Goal: Information Seeking & Learning: Learn about a topic

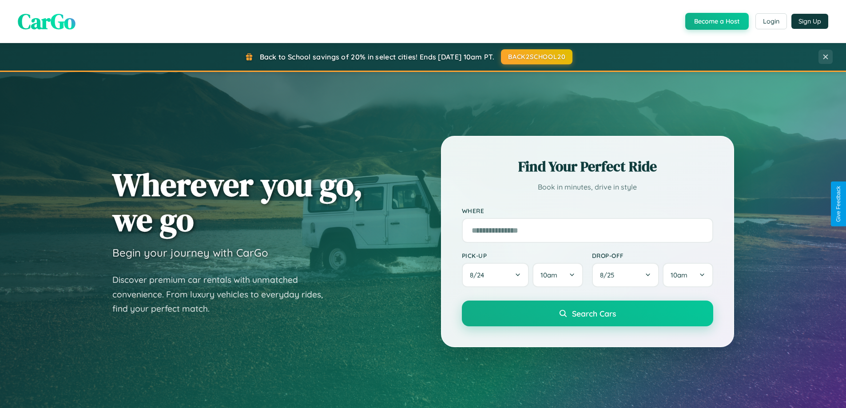
scroll to position [611, 0]
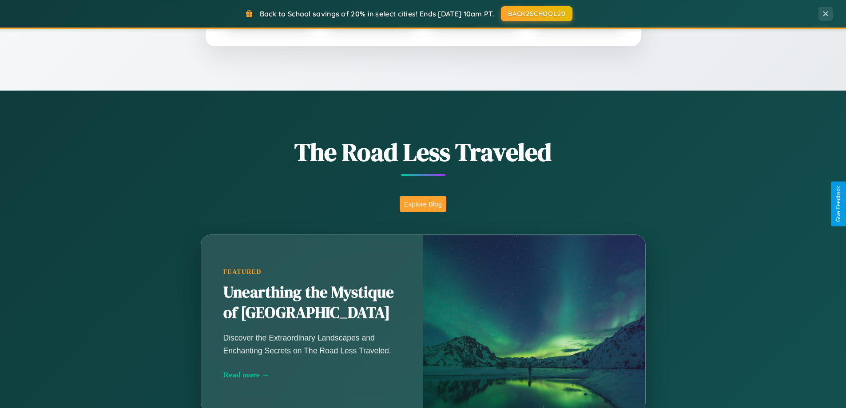
click at [423, 204] on button "Explore Blog" at bounding box center [423, 204] width 47 height 16
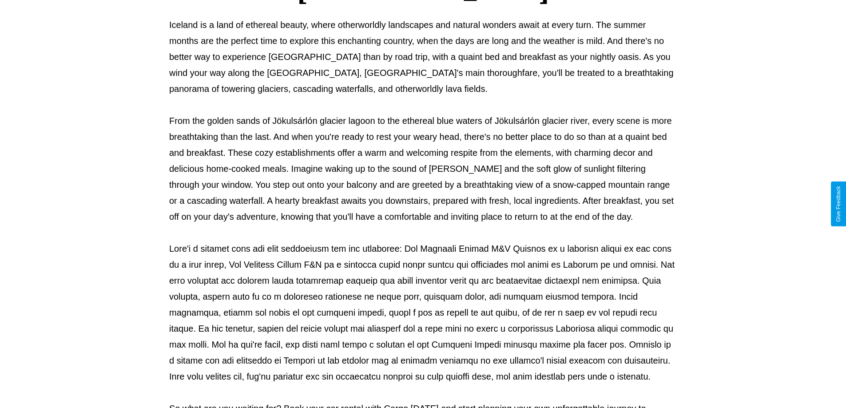
scroll to position [287, 0]
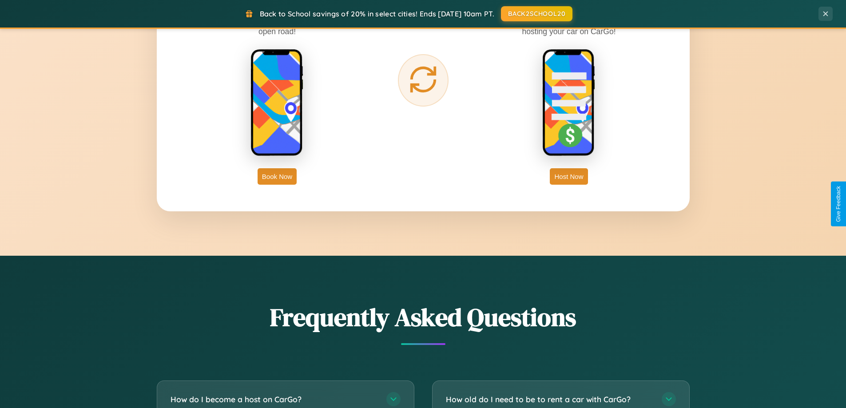
scroll to position [1709, 0]
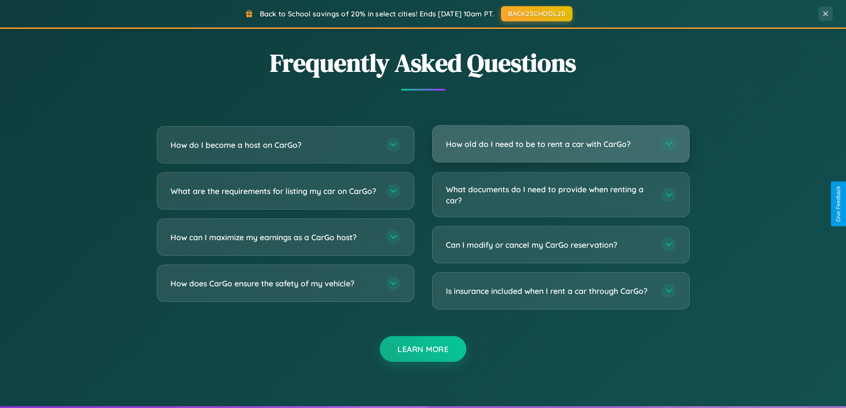
click at [560, 145] on h3 "How old do I need to be to rent a car with CarGo?" at bounding box center [549, 144] width 207 height 11
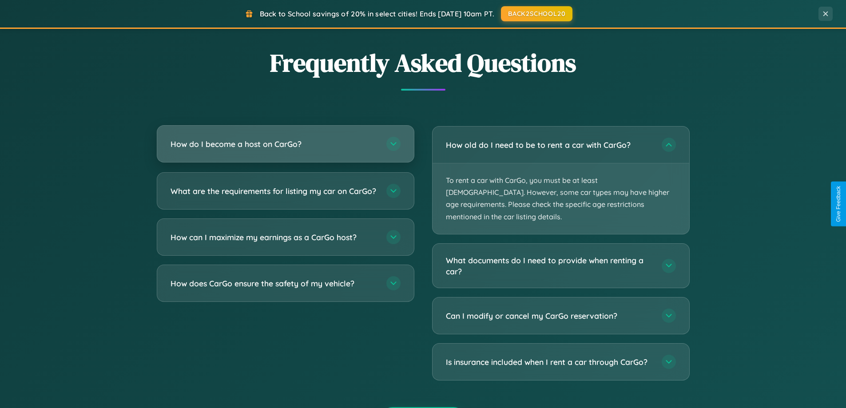
click at [285, 144] on h3 "How do I become a host on CarGo?" at bounding box center [274, 144] width 207 height 11
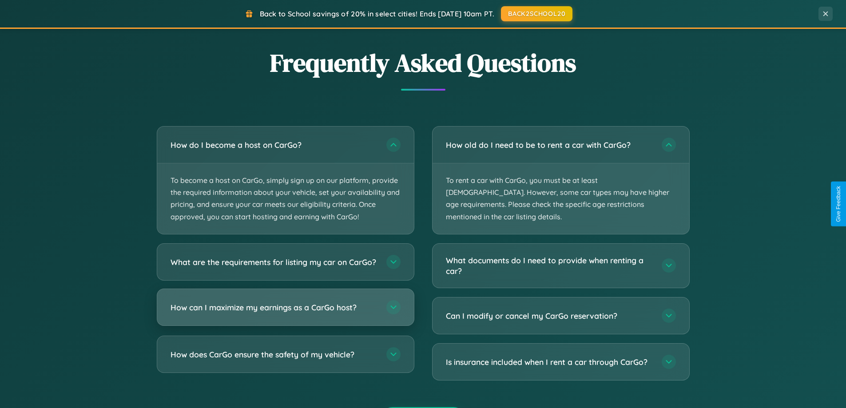
click at [285, 313] on h3 "How can I maximize my earnings as a CarGo host?" at bounding box center [274, 306] width 207 height 11
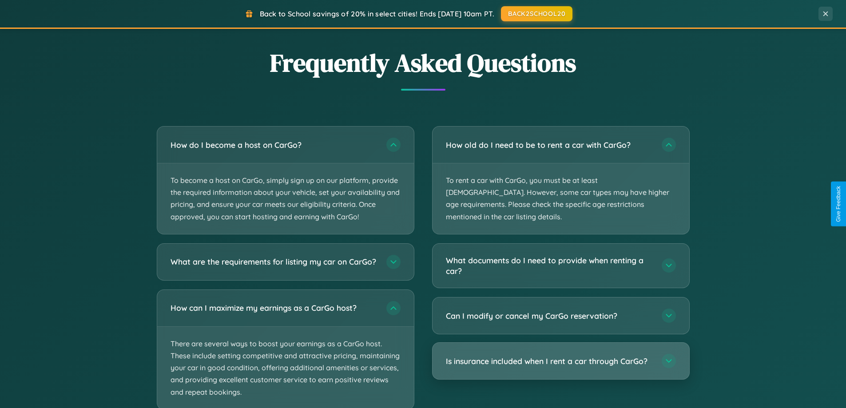
click at [560, 356] on h3 "Is insurance included when I rent a car through CarGo?" at bounding box center [549, 361] width 207 height 11
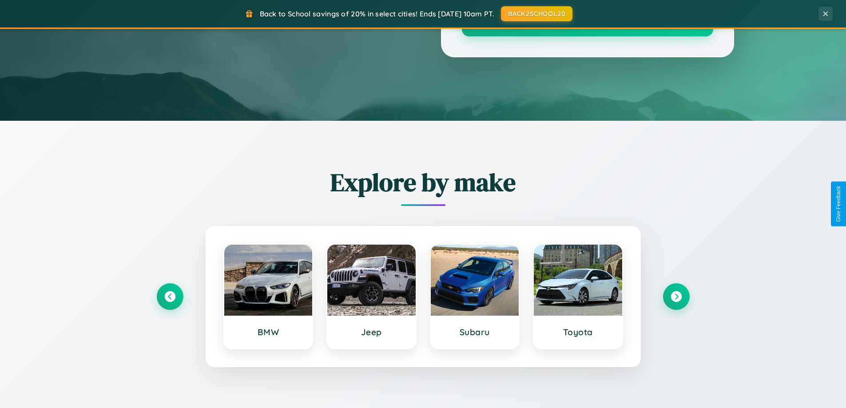
scroll to position [0, 0]
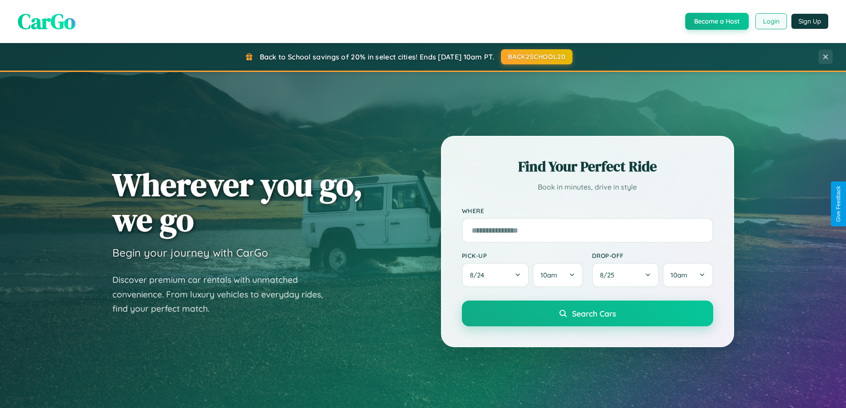
click at [770, 21] on button "Login" at bounding box center [771, 21] width 32 height 16
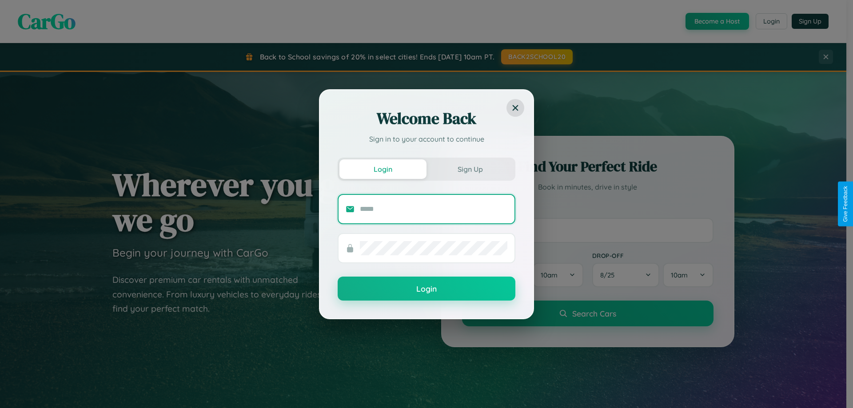
click at [433, 209] on input "text" at bounding box center [433, 209] width 147 height 14
type input "**********"
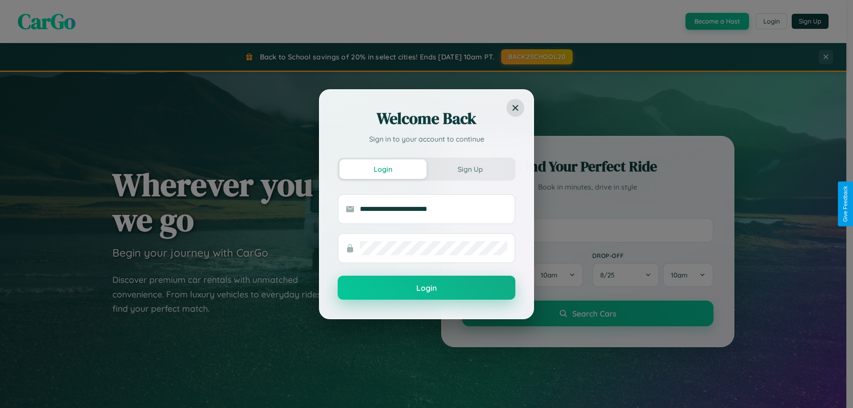
click at [426, 288] on button "Login" at bounding box center [426, 288] width 178 height 24
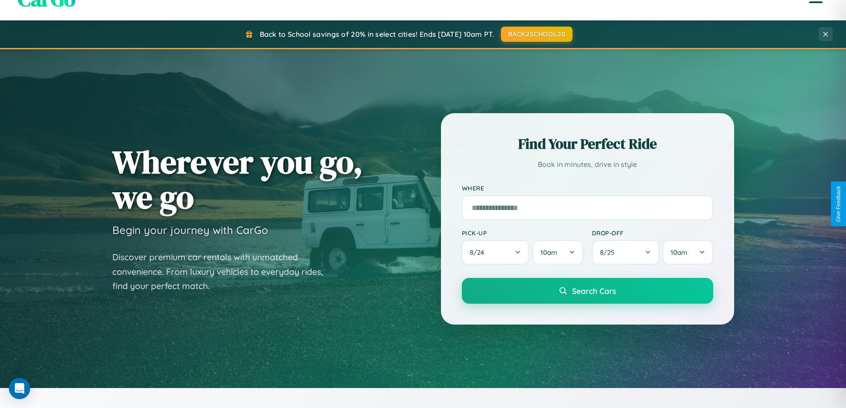
scroll to position [383, 0]
